Goal: Book appointment/travel/reservation

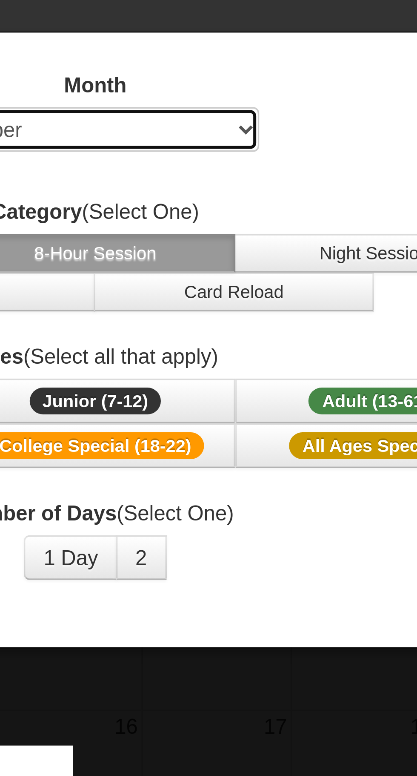
click at [253, 103] on select "Select October November December January February March April May June July Aug…" at bounding box center [209, 105] width 94 height 13
click at [162, 99] on select "Select October November December January February March April May June July Aug…" at bounding box center [209, 105] width 94 height 13
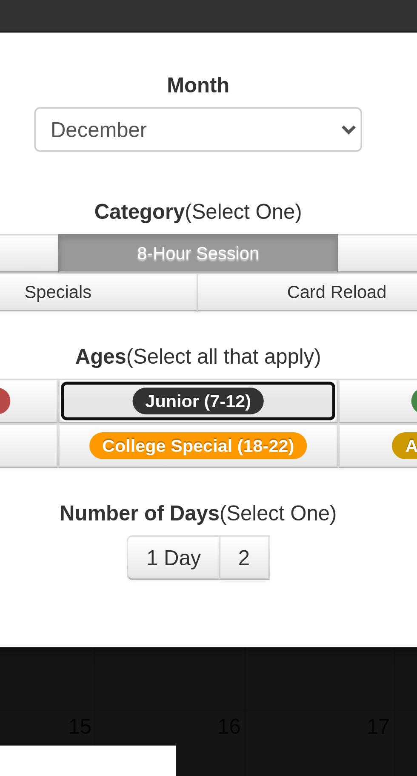
click at [225, 184] on span "Junior (7-12)" at bounding box center [209, 183] width 38 height 8
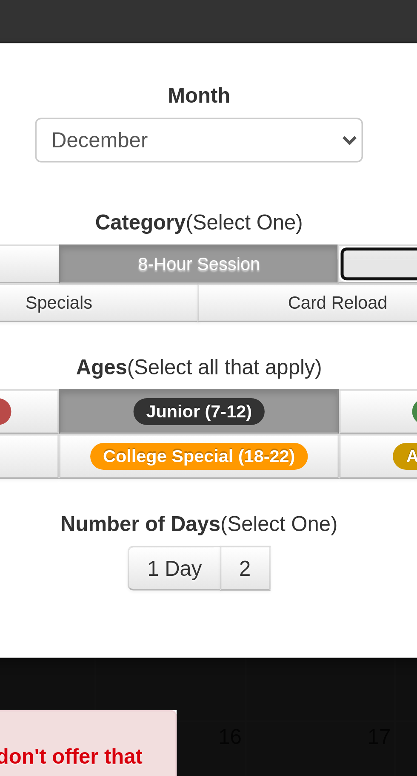
click at [265, 143] on button "Night Session" at bounding box center [288, 140] width 80 height 11
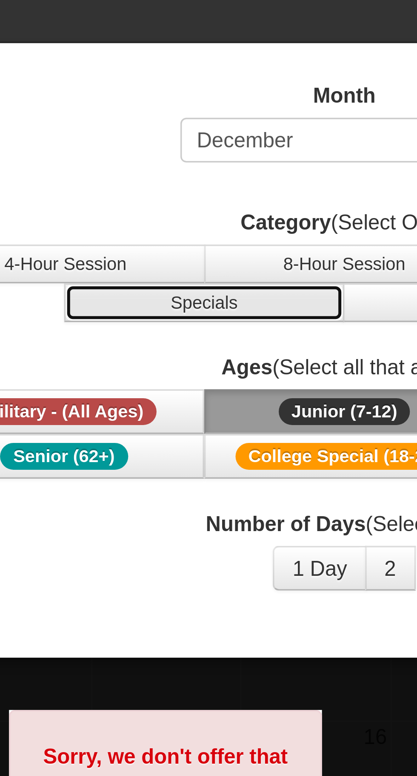
click at [202, 152] on button "Specials" at bounding box center [169, 151] width 80 height 11
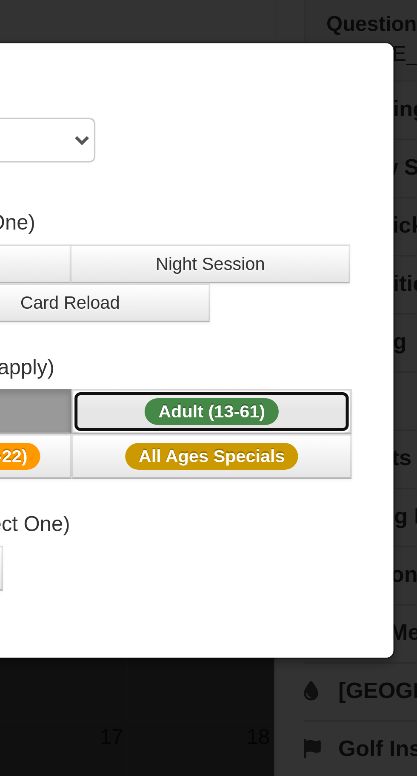
click at [315, 187] on button "Adult (13-61) (13 - 61)" at bounding box center [289, 183] width 80 height 13
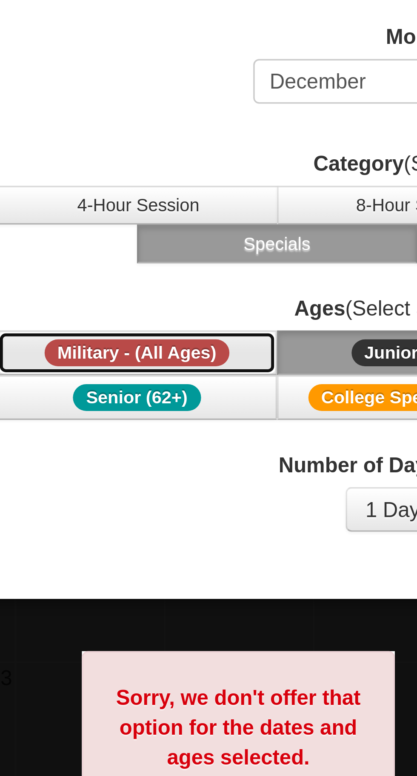
click at [150, 186] on span "Military - (All Ages)" at bounding box center [128, 183] width 53 height 8
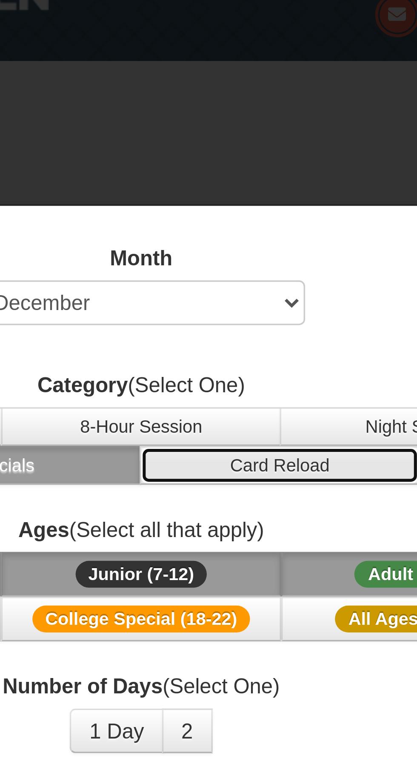
click at [266, 154] on button "Card Reload" at bounding box center [248, 151] width 80 height 11
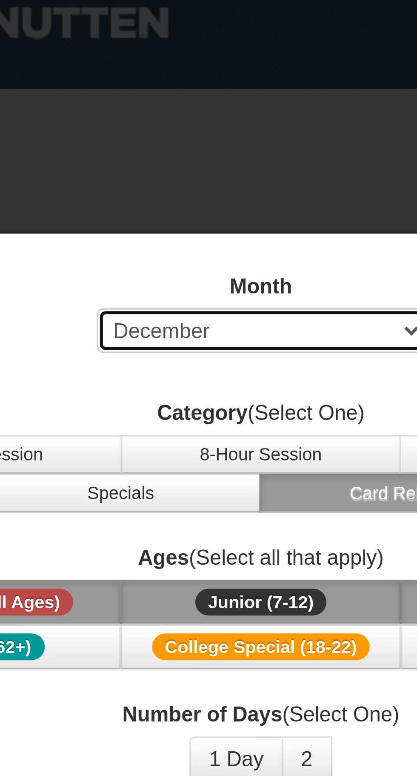
click at [232, 104] on select "Select October November December January February March April May June July Aug…" at bounding box center [209, 105] width 94 height 13
select select "2"
click at [162, 99] on select "Select October November December January February March April May June July Aug…" at bounding box center [209, 105] width 94 height 13
